Goal: Navigation & Orientation: Go to known website

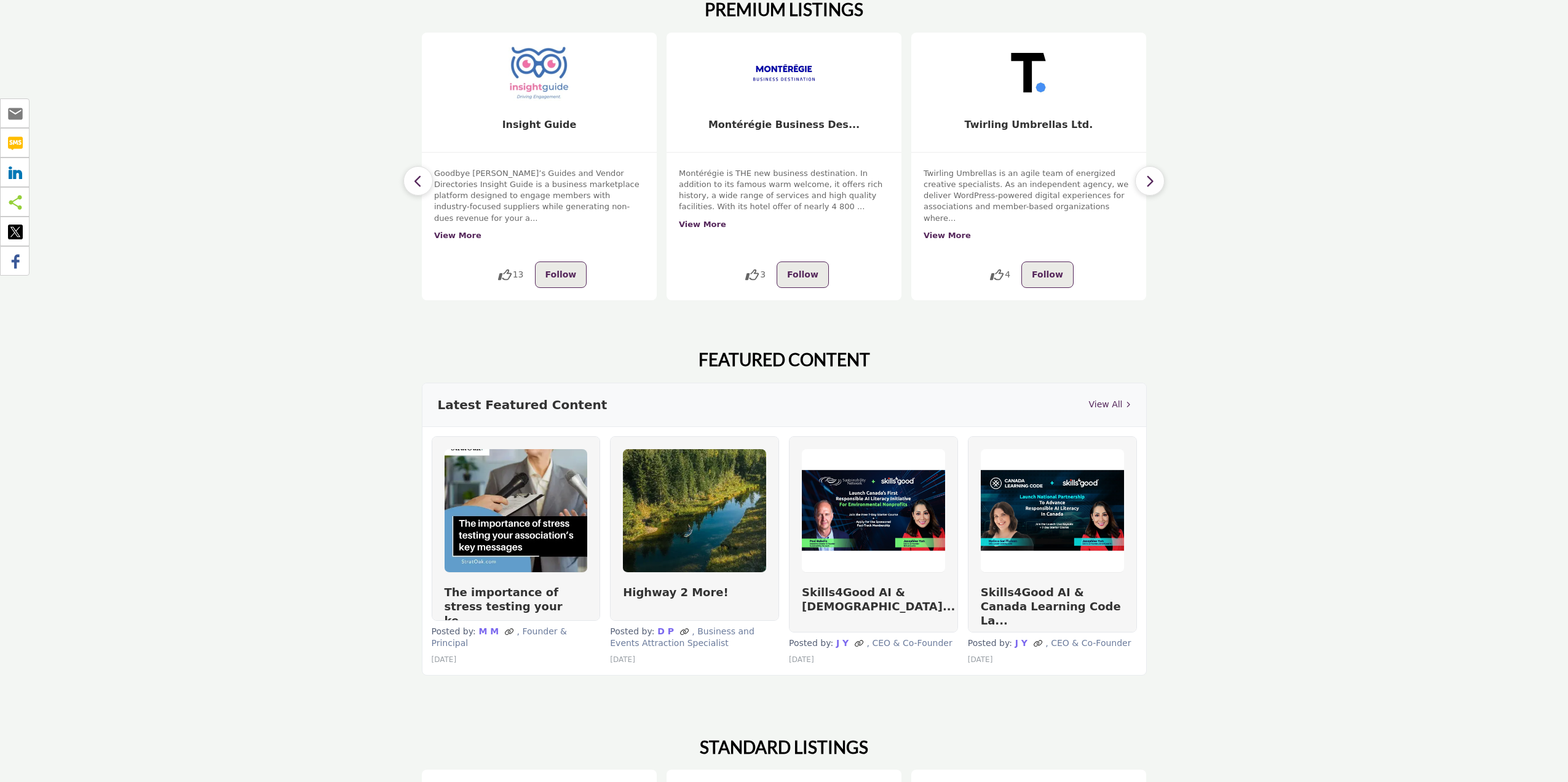
scroll to position [184, 0]
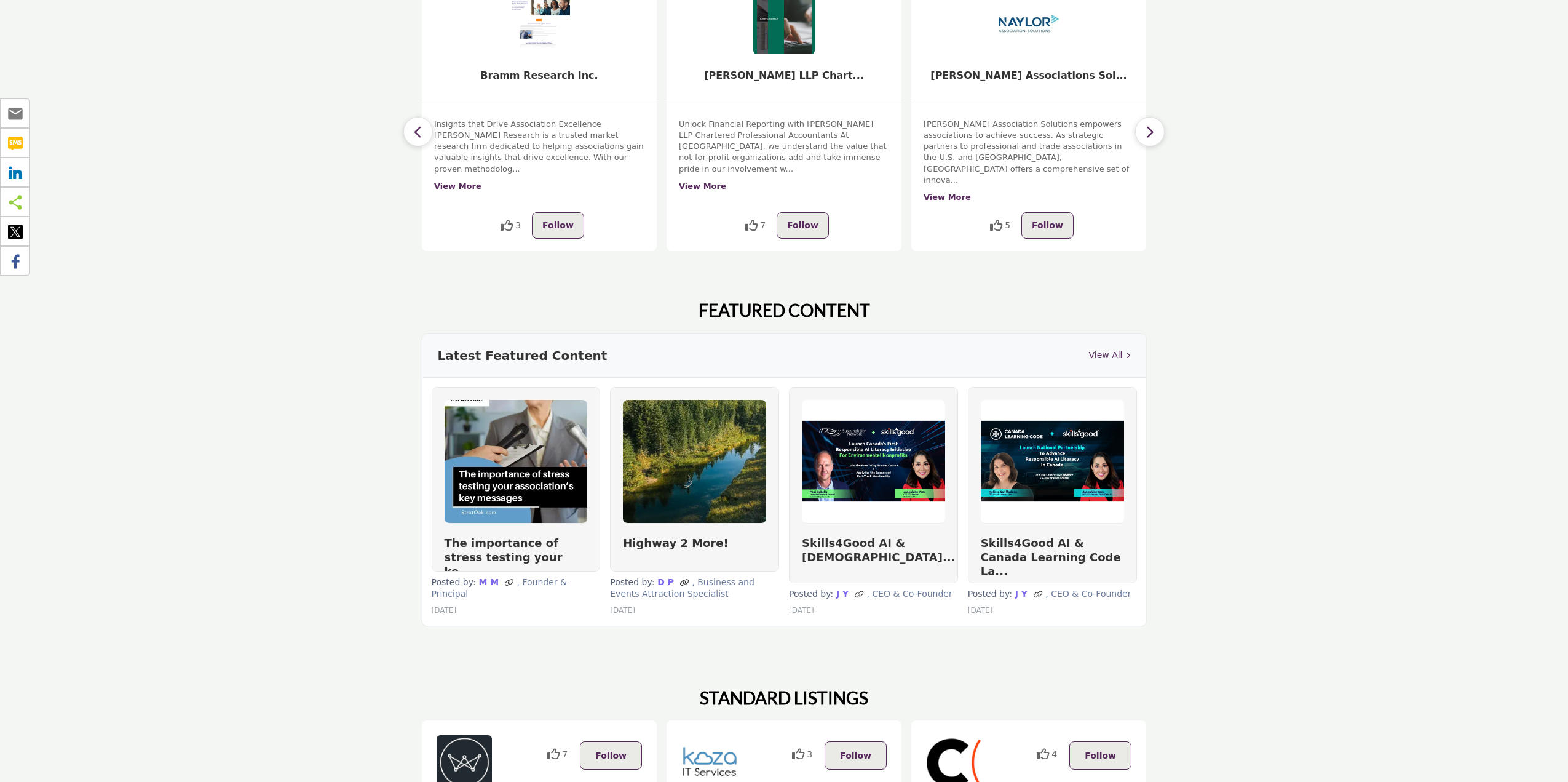
scroll to position [110, 0]
